Goal: Task Accomplishment & Management: Use online tool/utility

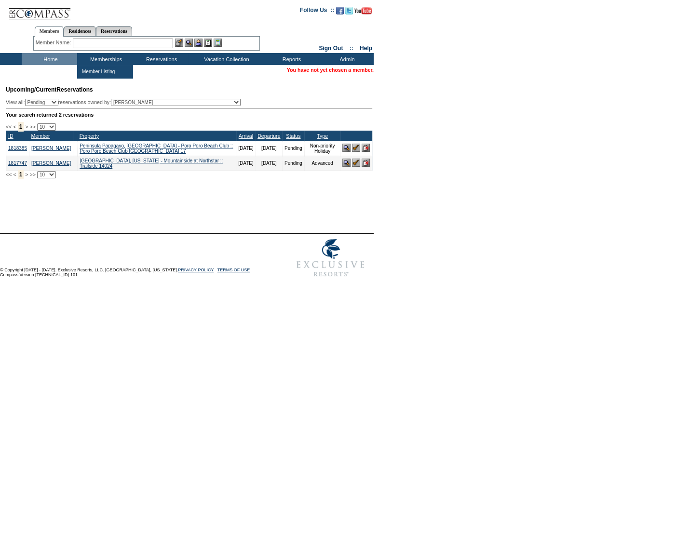
click at [90, 44] on input "text" at bounding box center [123, 44] width 100 height 10
type input "m"
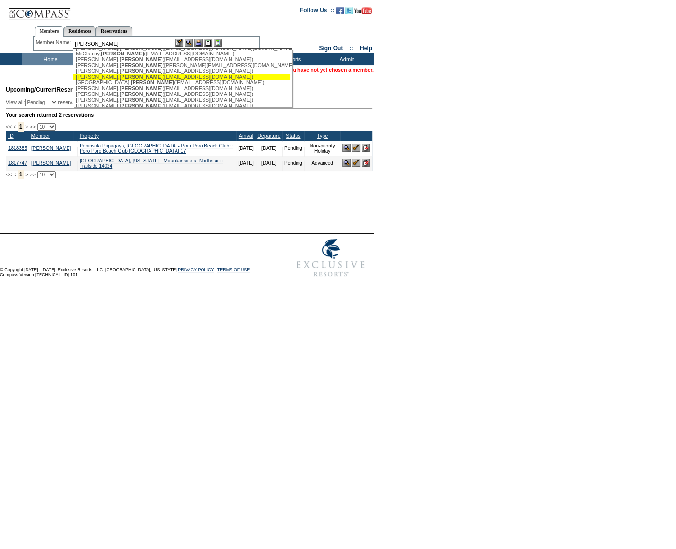
scroll to position [172, 0]
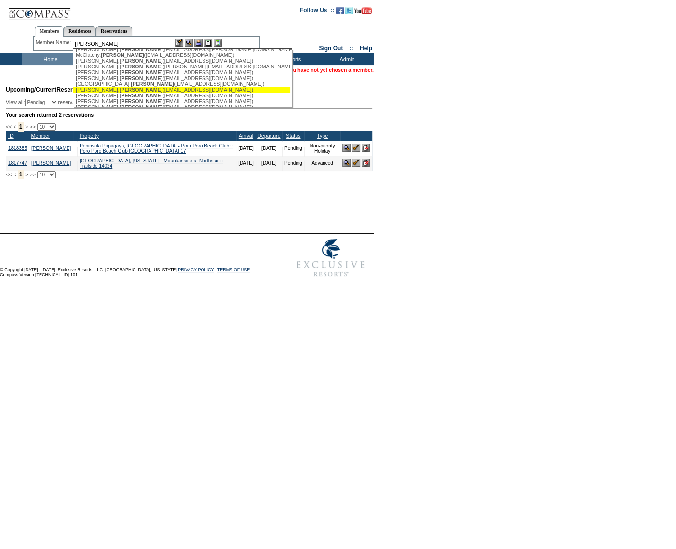
type input "[PERSON_NAME]"
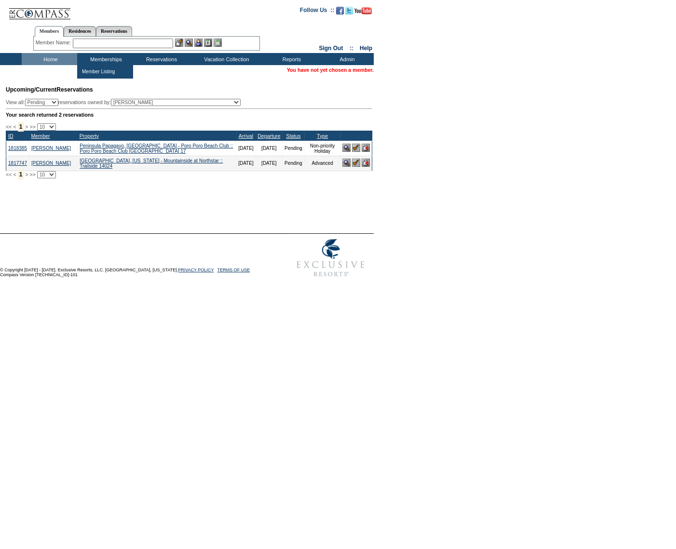
click at [88, 46] on input "text" at bounding box center [123, 44] width 100 height 10
paste input "[PERSON_NAME][EMAIL_ADDRESS][PERSON_NAME][DOMAIN_NAME]"
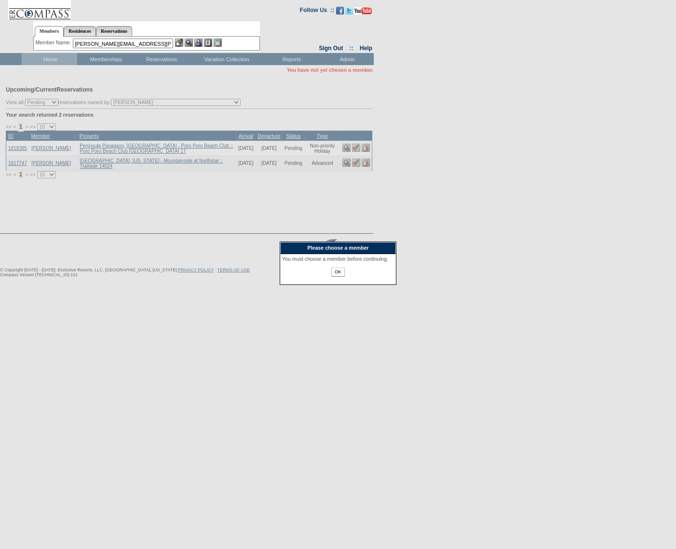
type input "[PERSON_NAME][EMAIL_ADDRESS][PERSON_NAME][DOMAIN_NAME]"
click at [339, 277] on input "OK" at bounding box center [337, 272] width 13 height 9
